Goal: Information Seeking & Learning: Learn about a topic

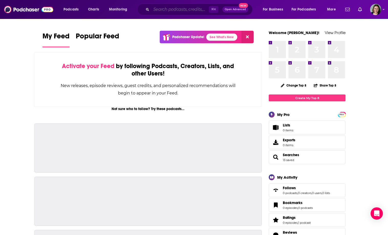
click at [194, 12] on input "Search podcasts, credits, & more..." at bounding box center [180, 9] width 58 height 8
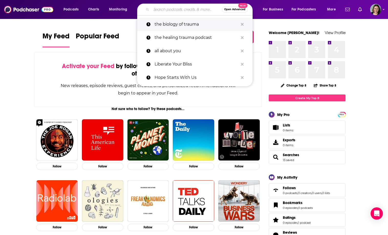
click at [190, 20] on p "the biology of trauma" at bounding box center [197, 24] width 84 height 13
type input "the biology of trauma"
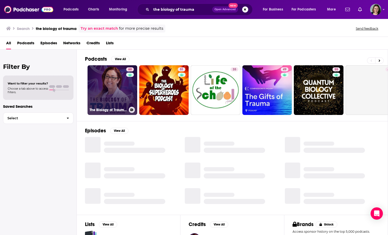
click at [108, 81] on link "60 The Biology of Trauma® With Dr. Aimie" at bounding box center [113, 90] width 50 height 50
